Goal: Navigation & Orientation: Find specific page/section

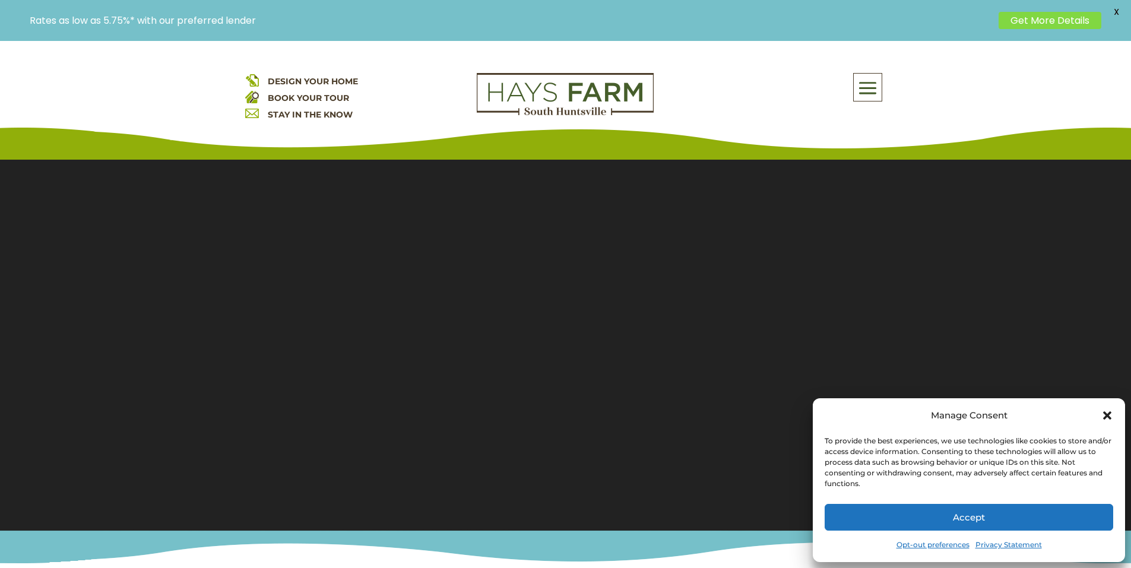
click at [1107, 416] on icon "Close dialog" at bounding box center [1107, 415] width 8 height 8
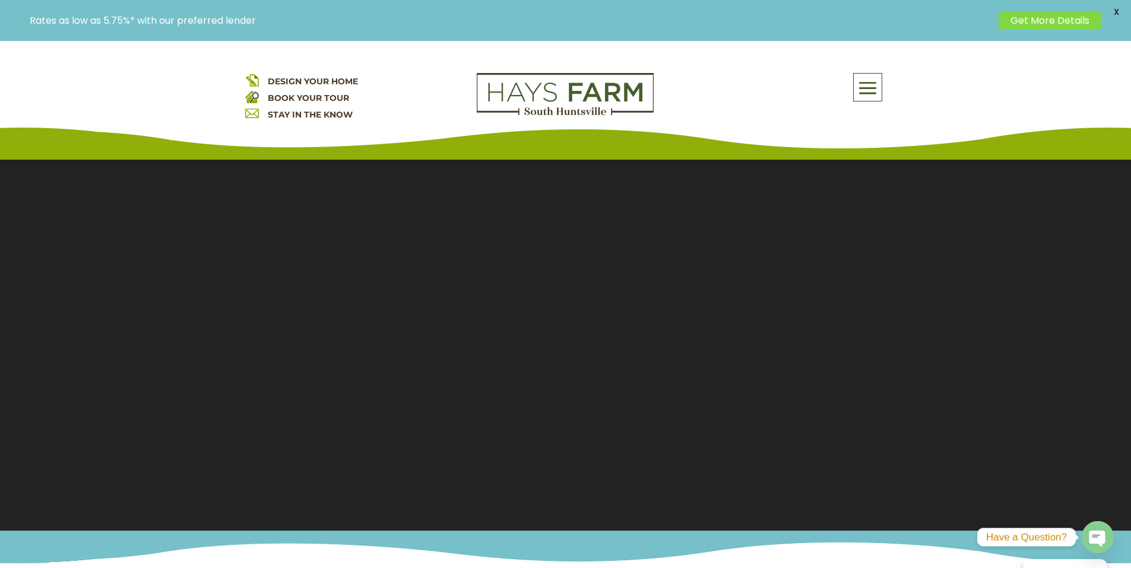
click at [875, 83] on span at bounding box center [868, 88] width 28 height 27
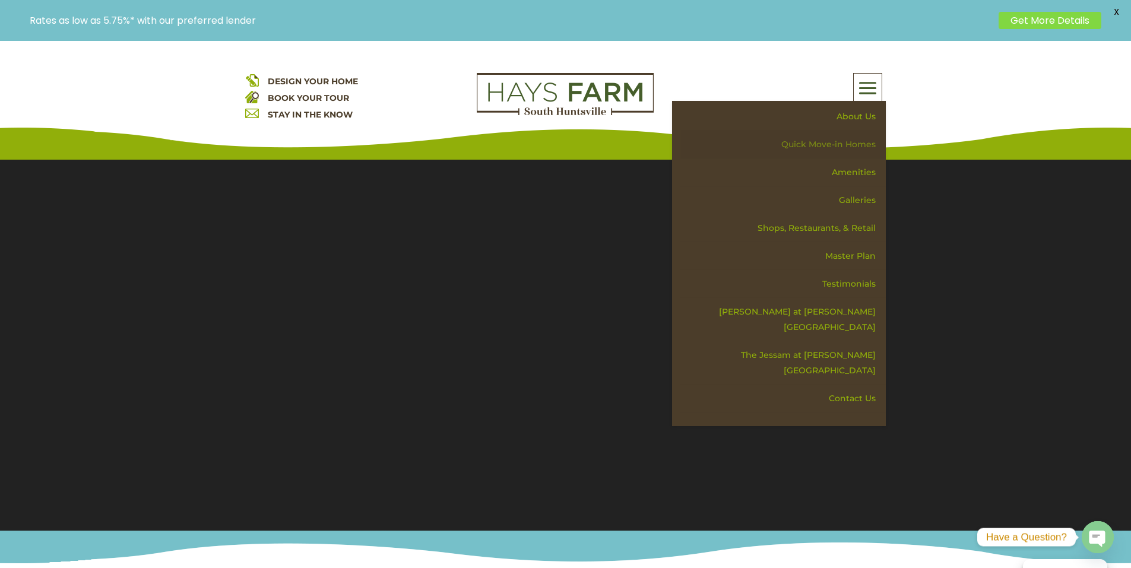
click at [837, 147] on link "Quick Move-in Homes" at bounding box center [782, 145] width 205 height 28
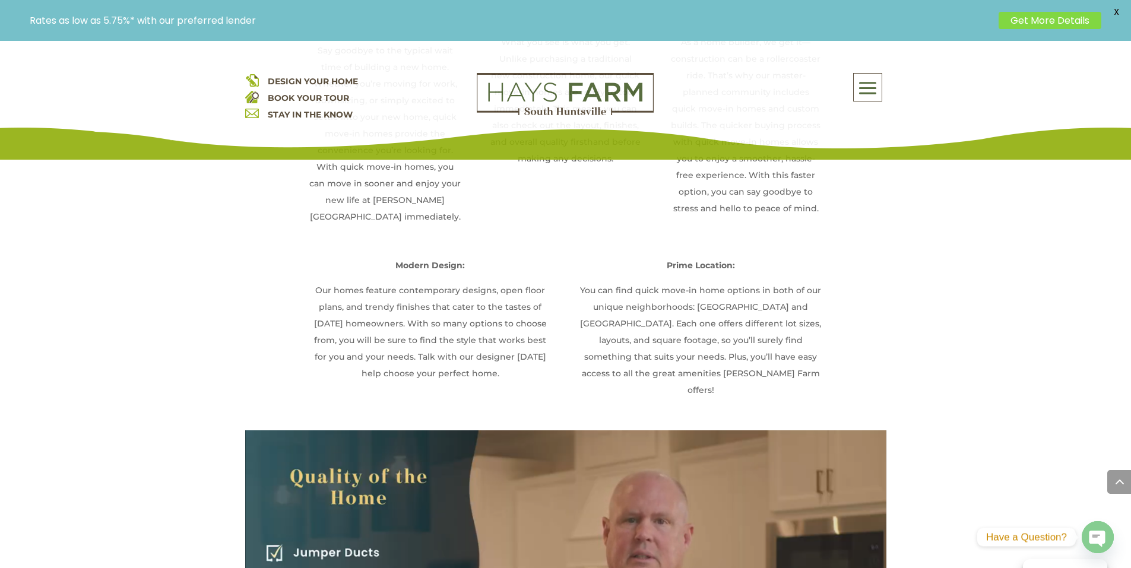
scroll to position [1366, 0]
